Goal: Transaction & Acquisition: Register for event/course

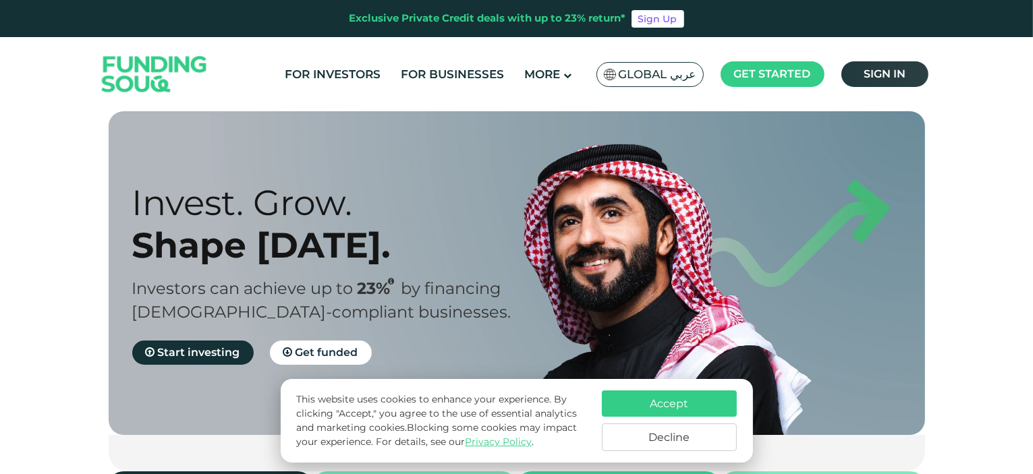
click at [888, 69] on span "Sign in" at bounding box center [884, 73] width 42 height 13
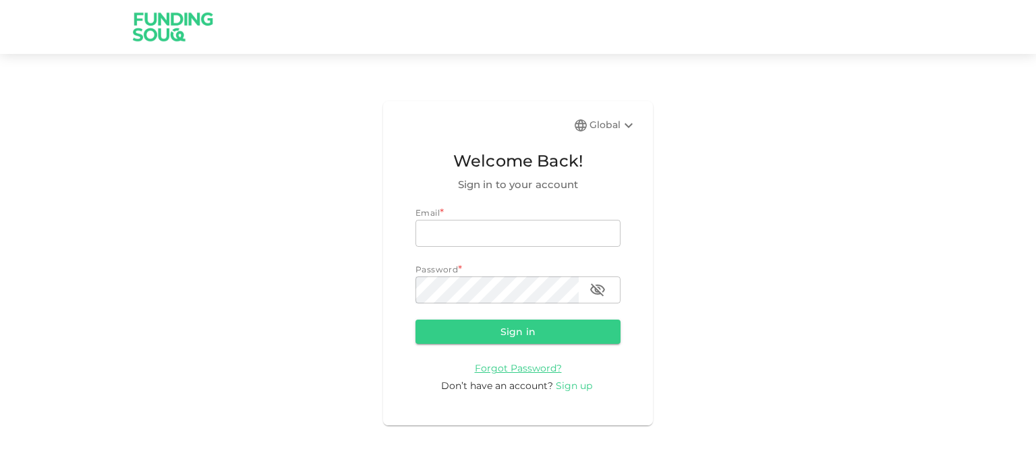
click at [575, 388] on span "Sign up" at bounding box center [574, 386] width 36 height 12
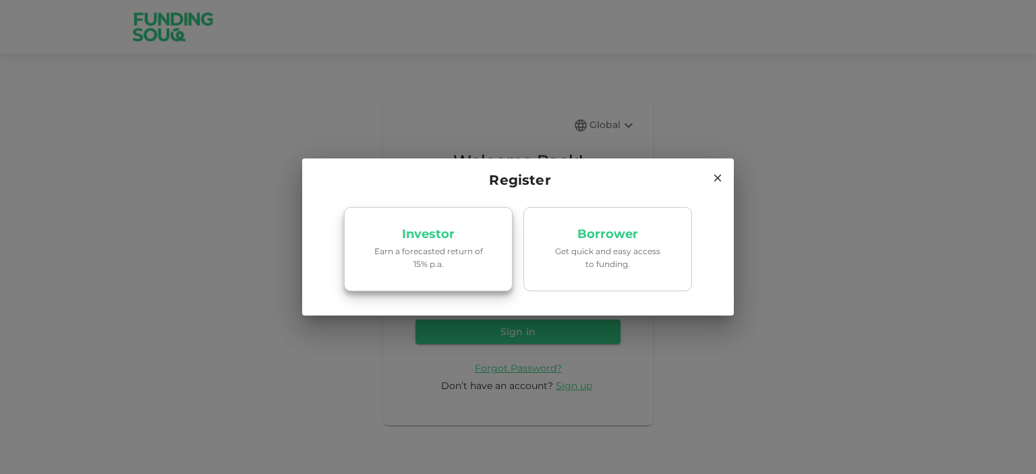
click at [430, 269] on p "Earn a forecasted return of 15% p.a." at bounding box center [428, 258] width 115 height 26
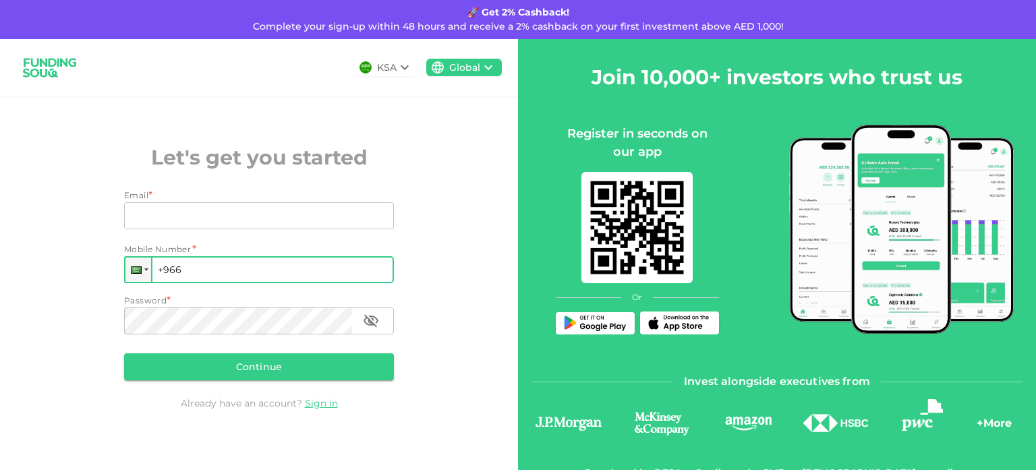
click at [219, 269] on input "+966" at bounding box center [259, 269] width 270 height 27
click at [145, 272] on div at bounding box center [138, 270] width 26 height 24
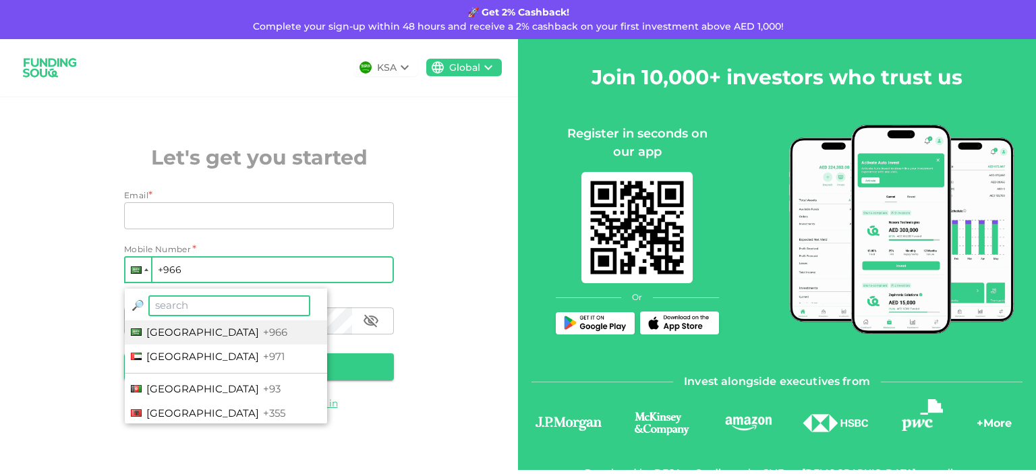
click at [145, 272] on div at bounding box center [138, 270] width 26 height 24
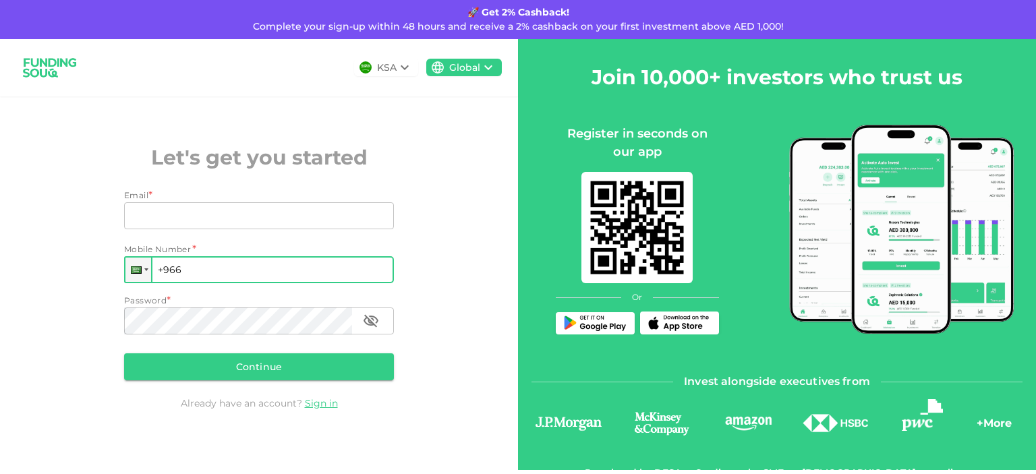
click at [245, 273] on input "+966" at bounding box center [259, 269] width 270 height 27
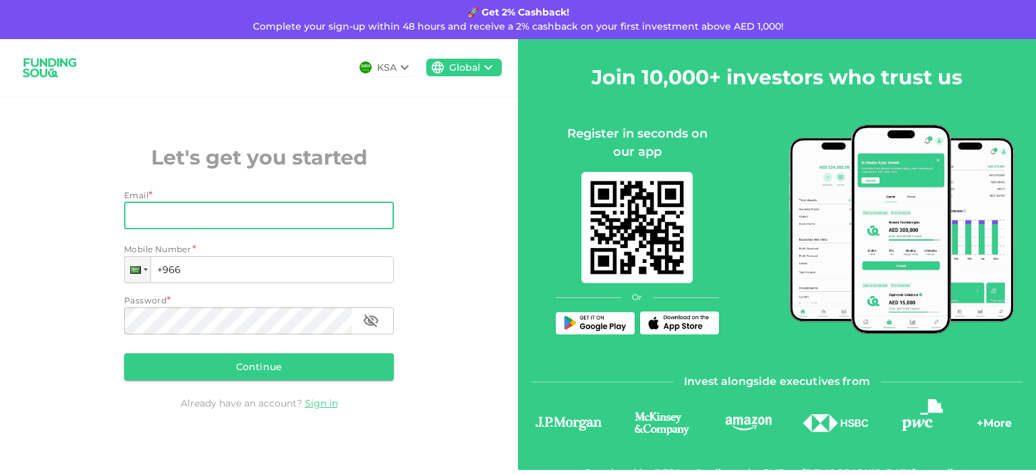
click at [275, 210] on input "Email" at bounding box center [251, 215] width 255 height 27
type input "Angelocarrosi31@outlook.it"
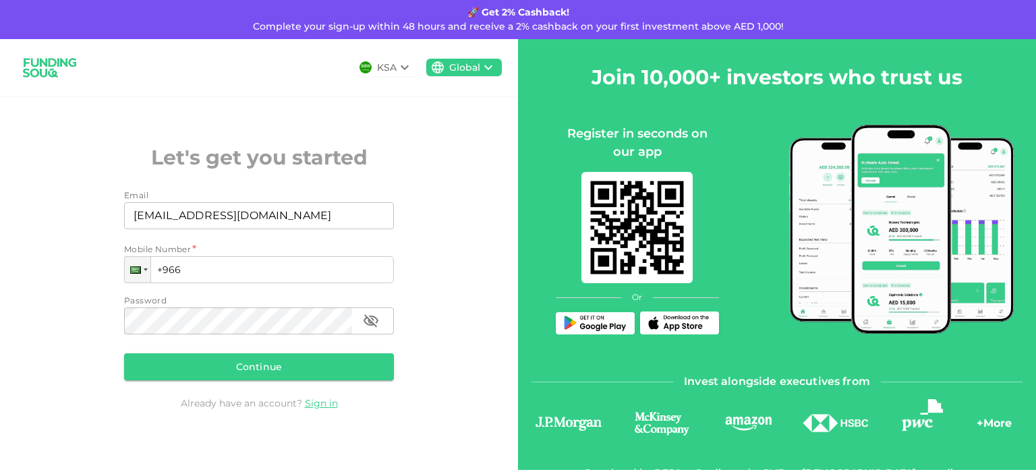
click at [65, 299] on div "KSA Global Let's get you started Email Email Angelocarrosi31@outlook.it Email M…" at bounding box center [259, 254] width 518 height 431
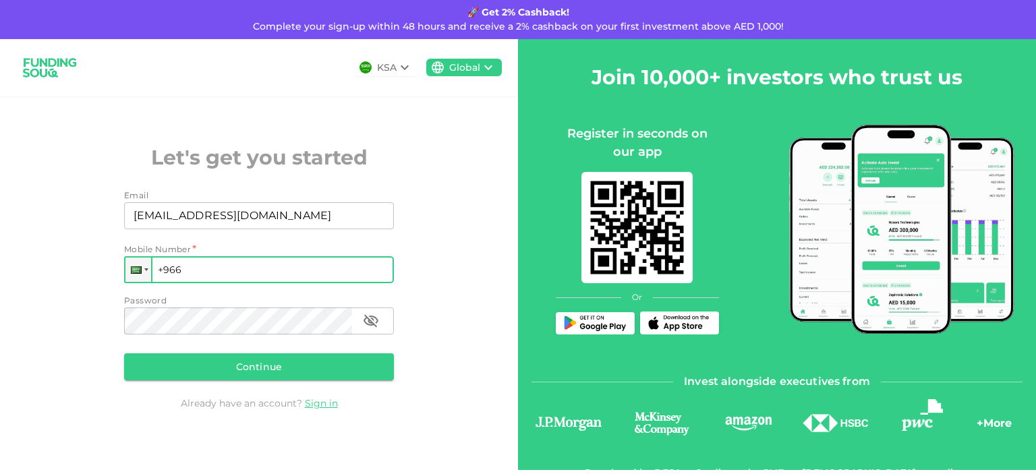
click at [229, 270] on input "+966" at bounding box center [259, 269] width 270 height 27
type input "+966"
click at [132, 269] on div at bounding box center [136, 269] width 11 height 7
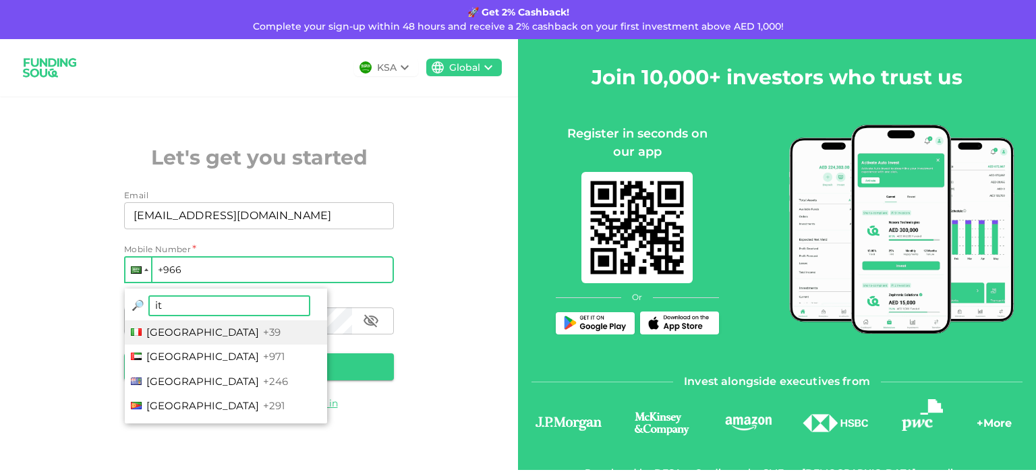
type input "it"
click at [263, 332] on span "+39" at bounding box center [272, 332] width 18 height 13
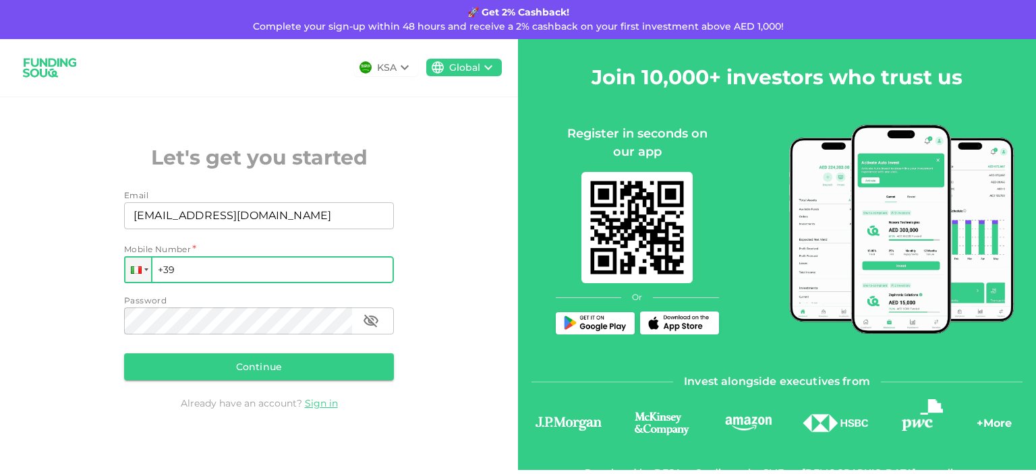
click at [239, 277] on input "+39" at bounding box center [259, 269] width 270 height 27
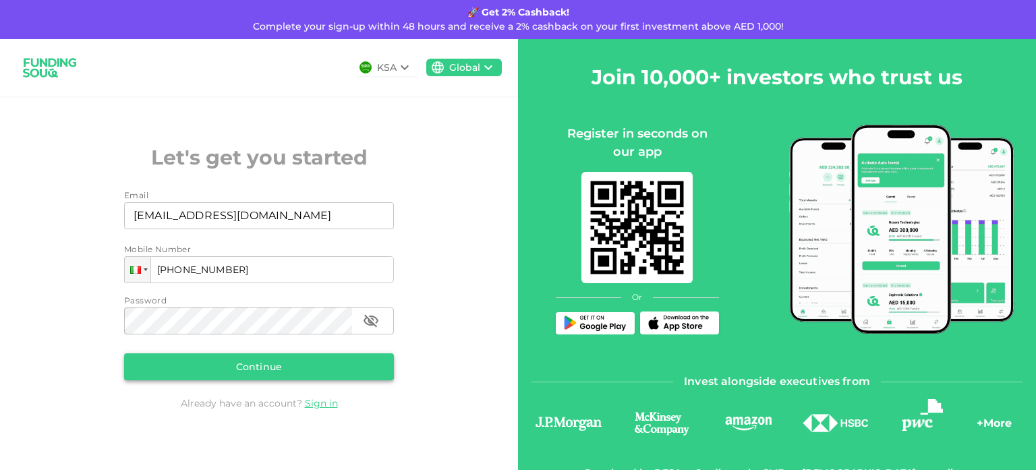
type input "+39 339 2623020"
click at [200, 359] on button "Continue" at bounding box center [259, 366] width 270 height 27
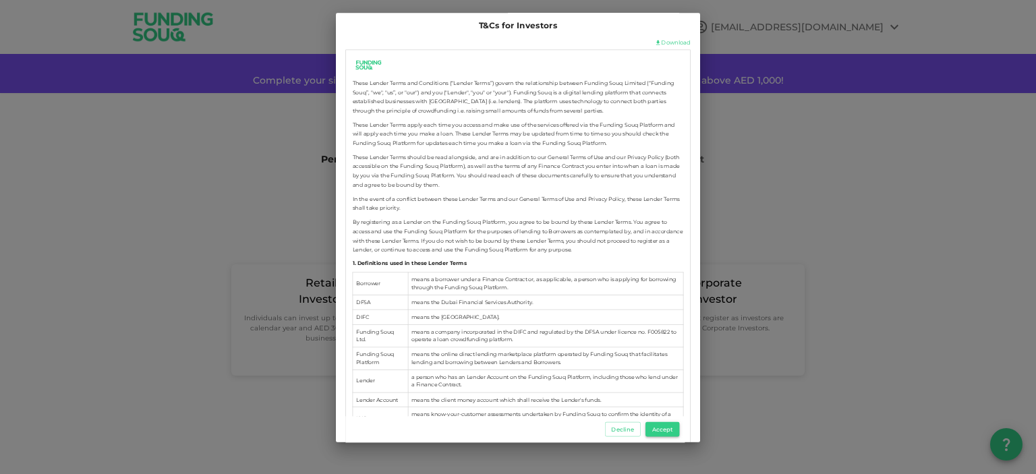
click at [655, 426] on button "Accept" at bounding box center [662, 429] width 34 height 15
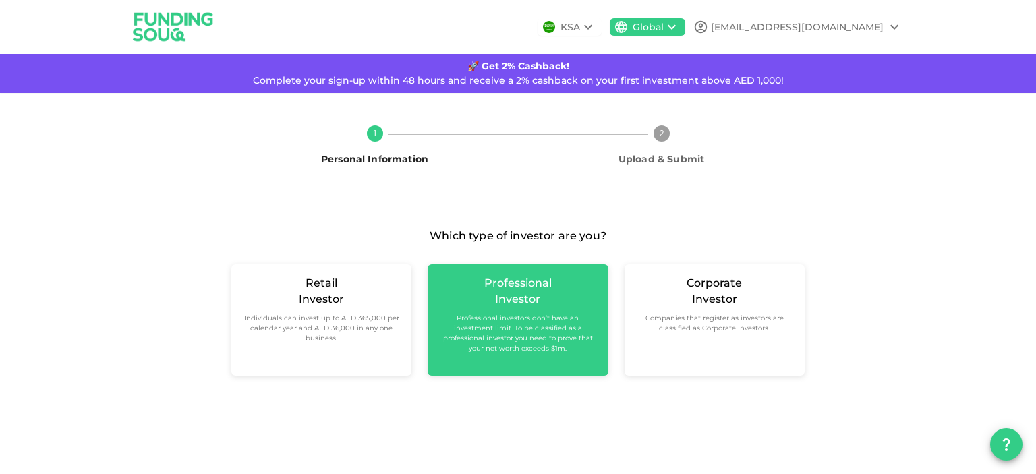
click at [502, 301] on div "Investor" at bounding box center [517, 299] width 45 height 16
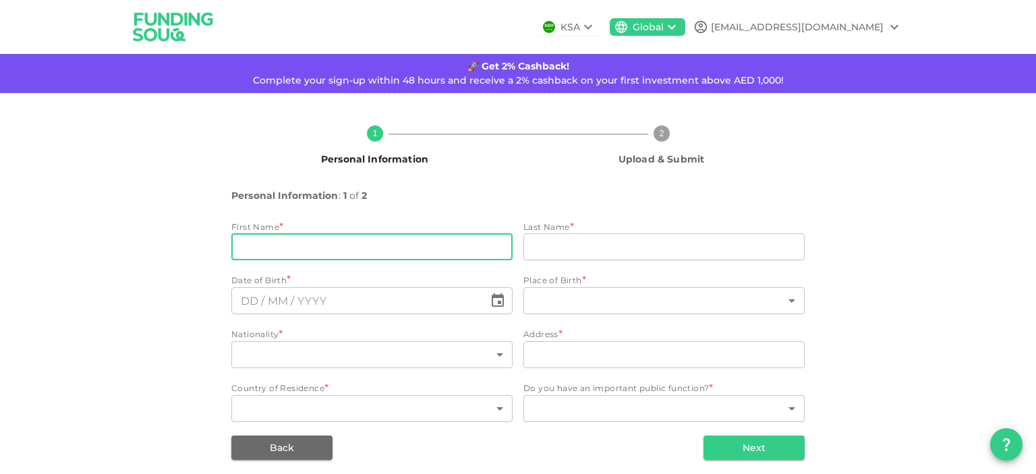
click at [373, 251] on input "firstName" at bounding box center [371, 246] width 281 height 27
